Goal: Information Seeking & Learning: Learn about a topic

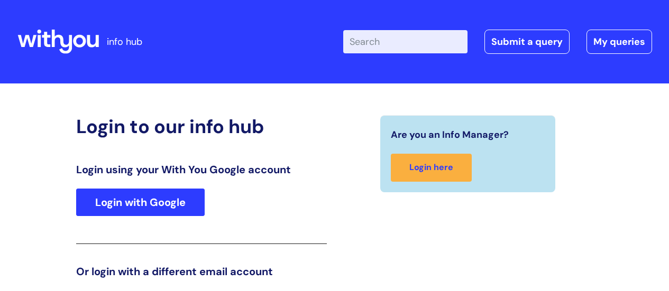
scroll to position [161, 0]
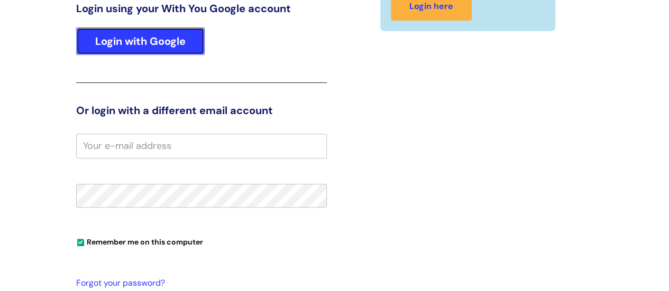
click at [135, 45] on link "Login with Google" at bounding box center [140, 42] width 129 height 28
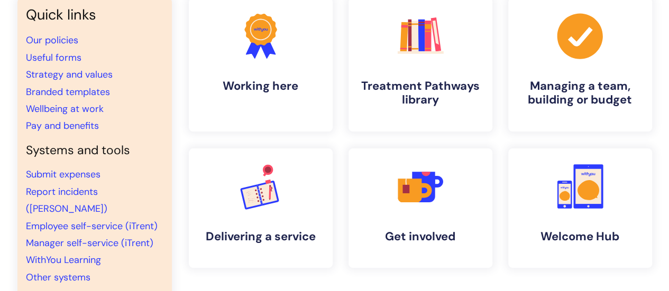
scroll to position [97, 0]
click at [433, 67] on link ".cls-1{fill:#f89b22;}.cls-1,.cls-2,.cls-3,.cls-4,.cls-5,.cls-6,.cls-7{stroke-wi…" at bounding box center [420, 64] width 146 height 136
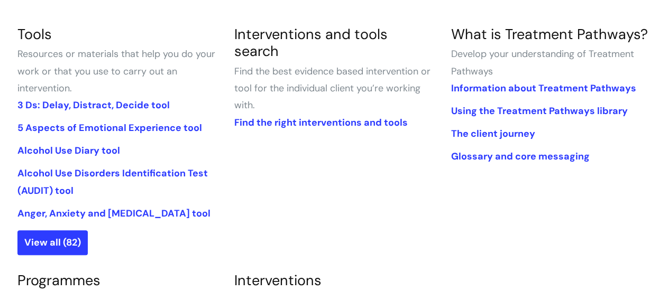
scroll to position [257, 0]
